Goal: Information Seeking & Learning: Learn about a topic

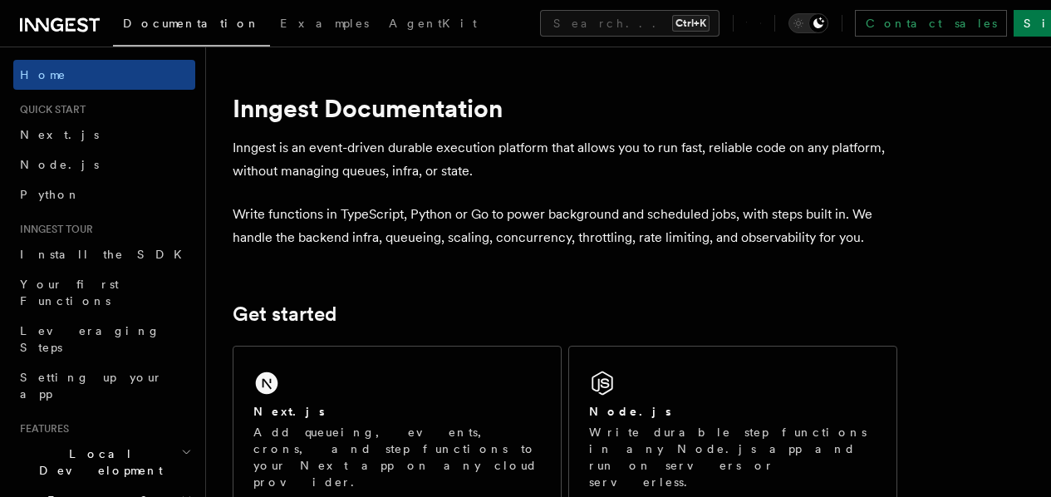
click at [93, 192] on link "Python" at bounding box center [104, 194] width 182 height 30
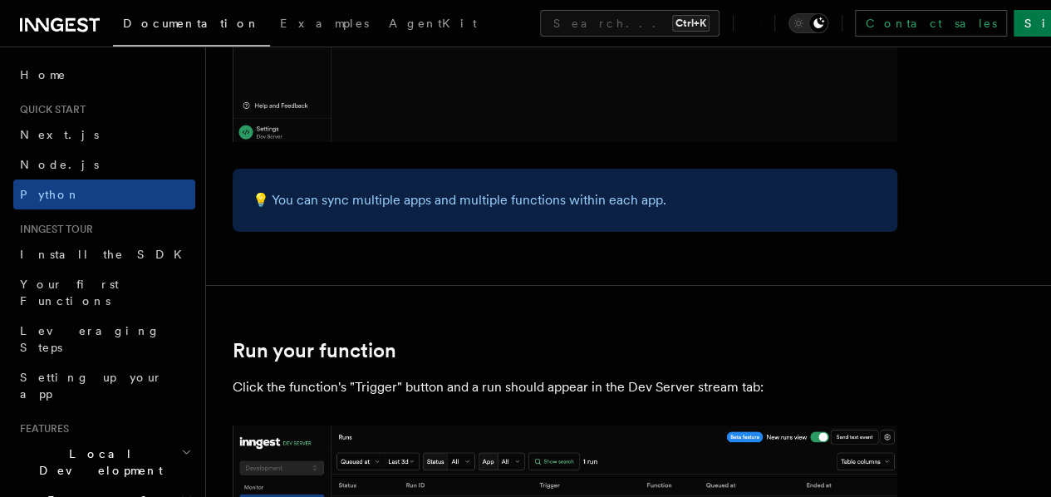
scroll to position [3066, 0]
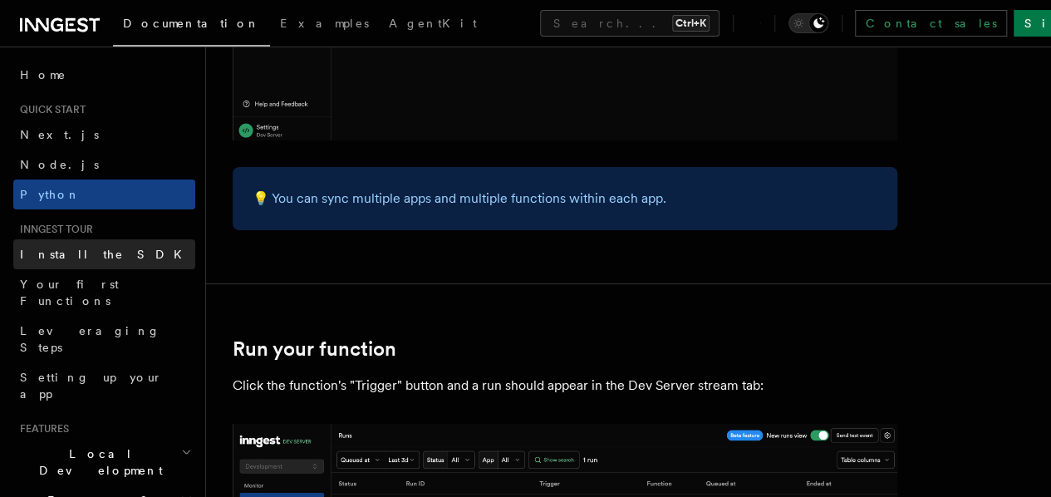
click at [120, 251] on link "Install the SDK" at bounding box center [104, 254] width 182 height 30
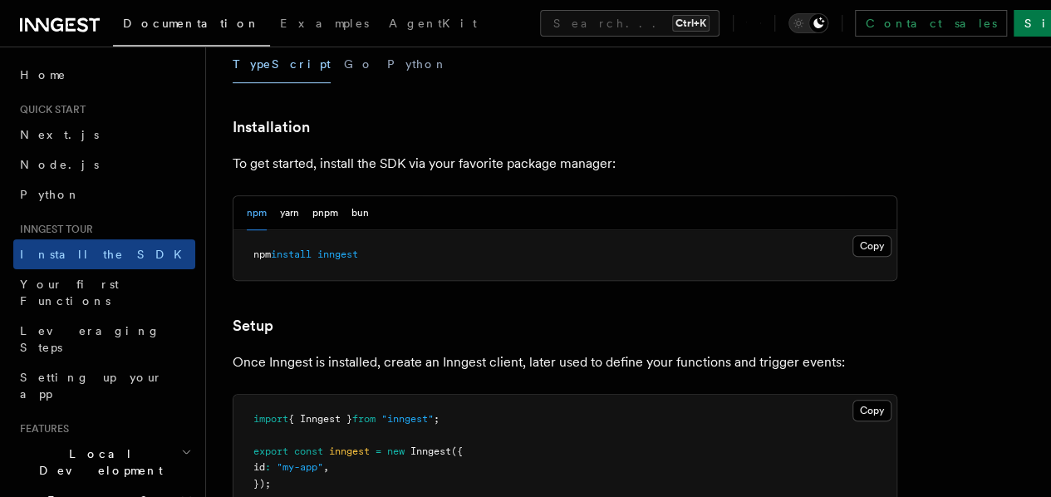
scroll to position [400, 0]
click at [387, 64] on button "Python" at bounding box center [417, 63] width 61 height 37
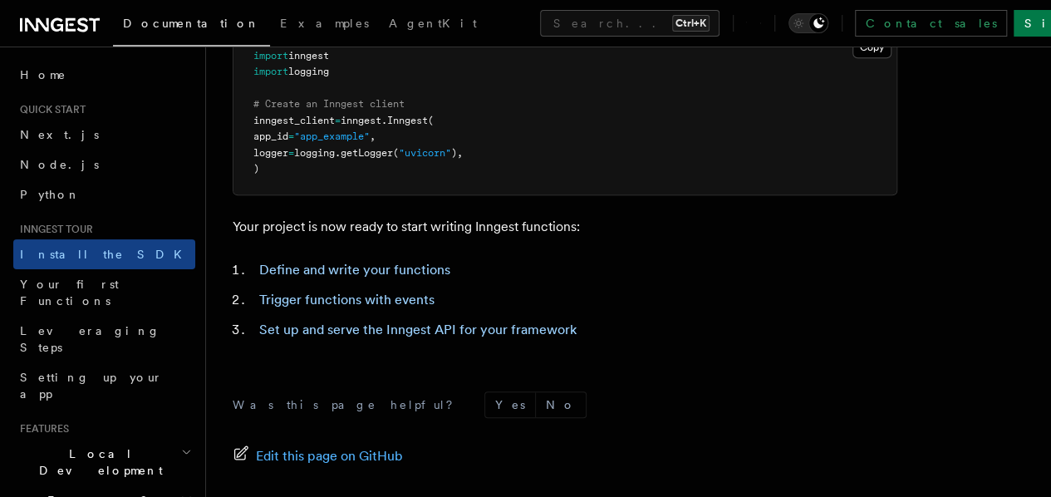
scroll to position [922, 0]
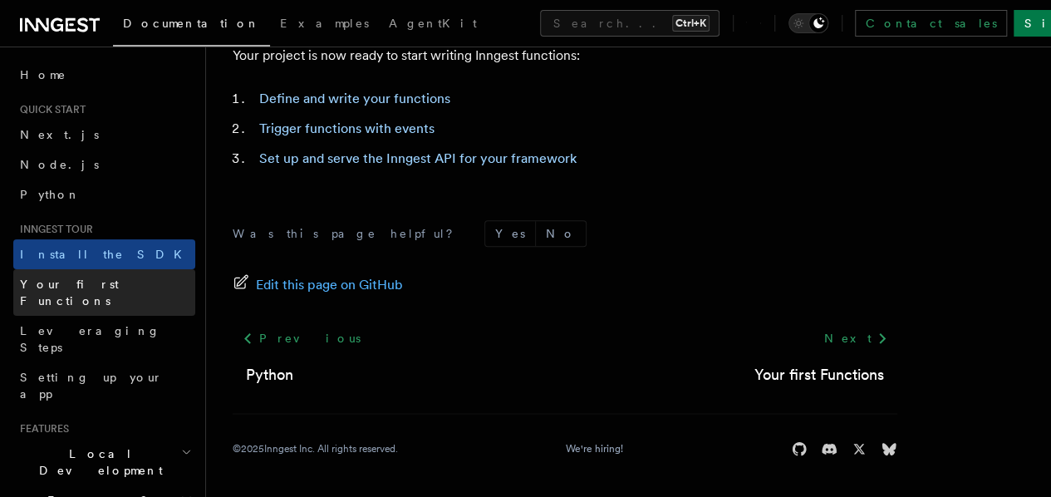
click at [103, 292] on link "Your first Functions" at bounding box center [104, 292] width 182 height 47
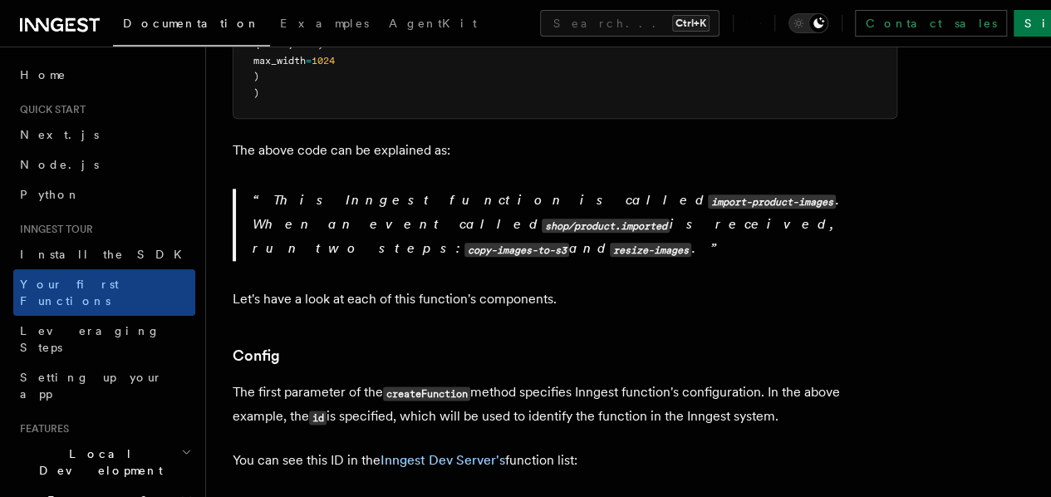
scroll to position [841, 0]
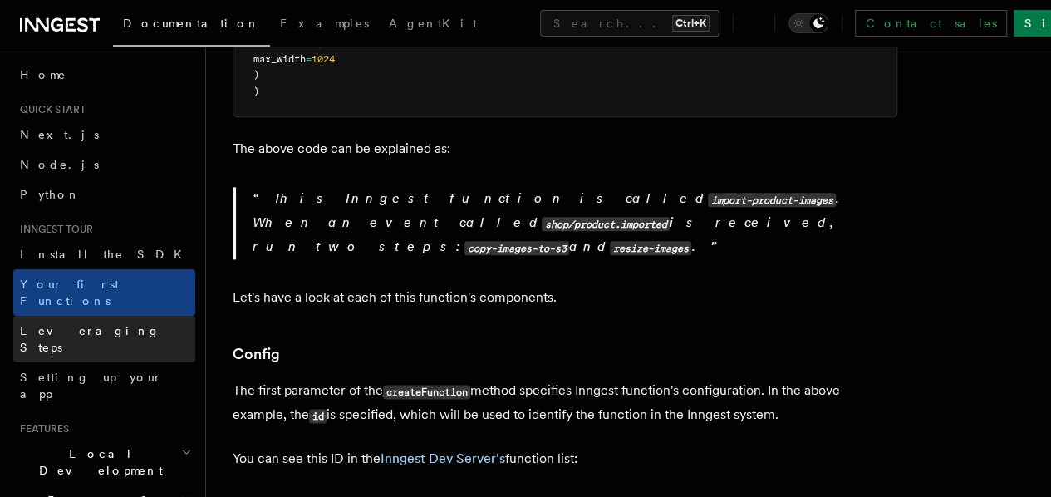
click at [89, 324] on span "Leveraging Steps" at bounding box center [90, 339] width 140 height 30
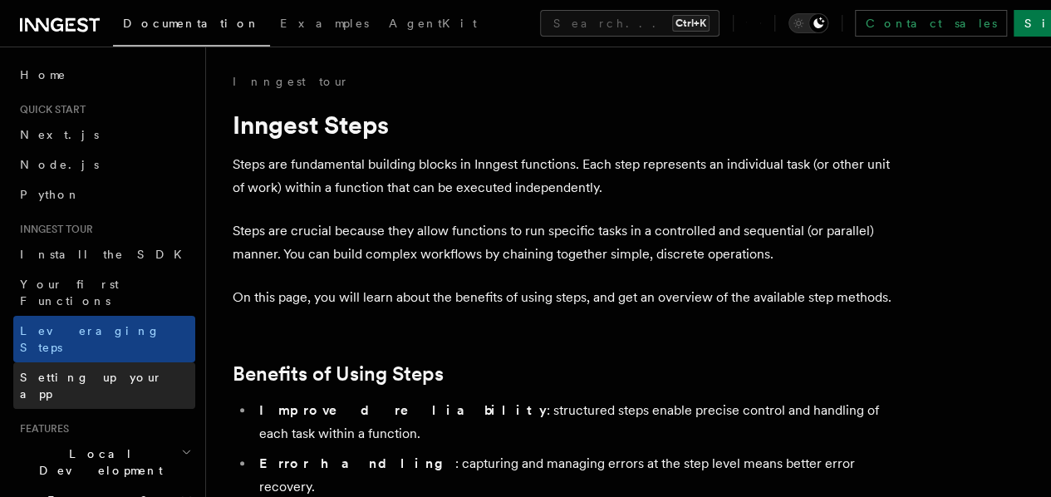
click at [101, 370] on span "Setting up your app" at bounding box center [91, 385] width 143 height 30
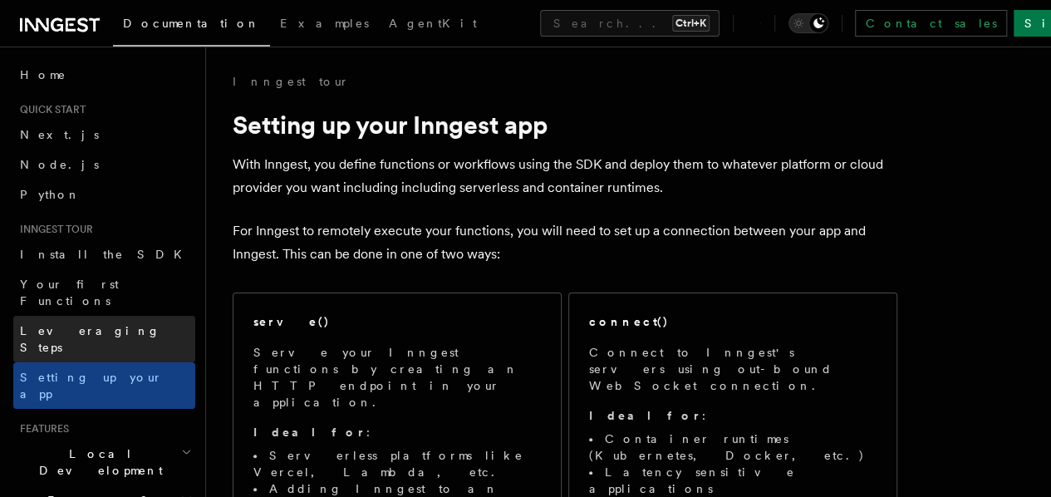
click at [99, 324] on span "Leveraging Steps" at bounding box center [90, 339] width 140 height 30
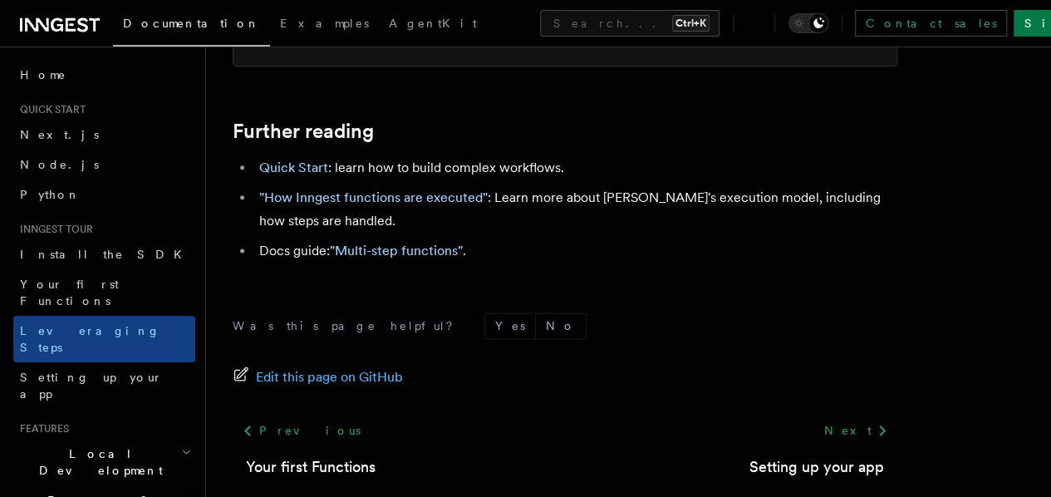
scroll to position [4209, 0]
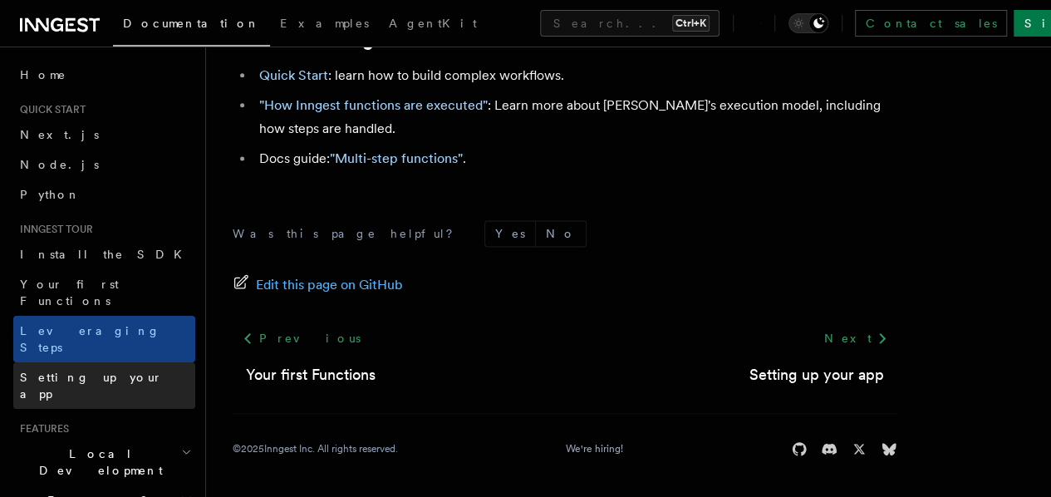
click at [90, 370] on span "Setting up your app" at bounding box center [91, 385] width 143 height 30
